Goal: Task Accomplishment & Management: Manage account settings

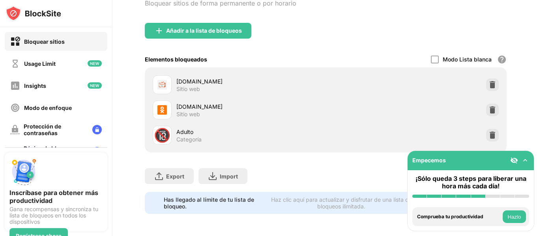
scroll to position [71, 0]
click at [488, 133] on img at bounding box center [492, 135] width 8 height 8
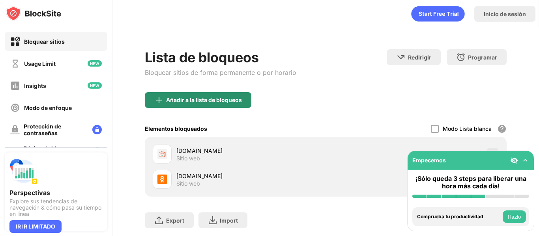
click at [230, 103] on div "Añadir a la lista de bloqueos" at bounding box center [198, 100] width 106 height 16
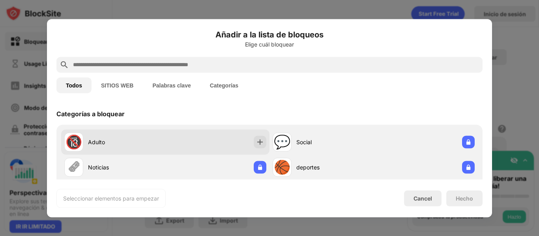
click at [263, 150] on div "🔞 Adulto" at bounding box center [165, 141] width 208 height 25
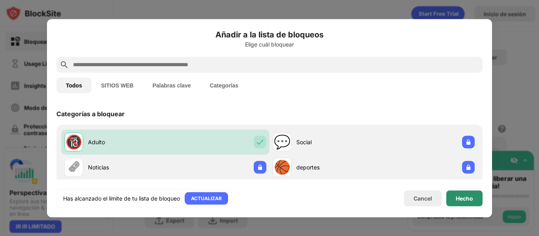
click at [471, 200] on div "Hecho" at bounding box center [463, 198] width 17 height 6
